Goal: Find specific page/section: Find specific page/section

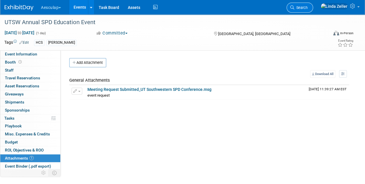
click at [307, 6] on span "Search" at bounding box center [300, 7] width 13 height 4
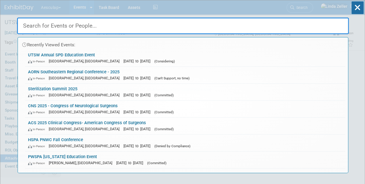
type input "n"
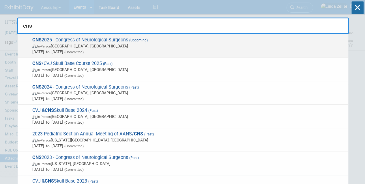
type input "cns"
click at [75, 48] on span "In-Person [GEOGRAPHIC_DATA], [GEOGRAPHIC_DATA]" at bounding box center [188, 46] width 313 height 6
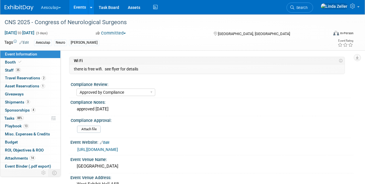
select select "Approved by Compliance"
select select "Neuro"
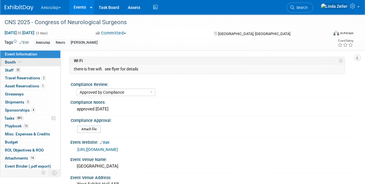
click at [15, 62] on span "Booth" at bounding box center [14, 62] width 18 height 5
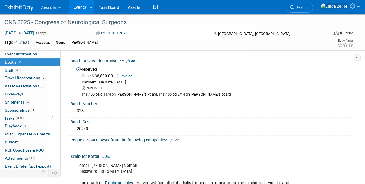
click at [246, 69] on div "Reserved Cost: $ 36,800.00 Invoice Payment Due Date: Jun 1, 2025 Paid in Full $…" at bounding box center [212, 81] width 274 height 33
